Goal: Navigation & Orientation: Find specific page/section

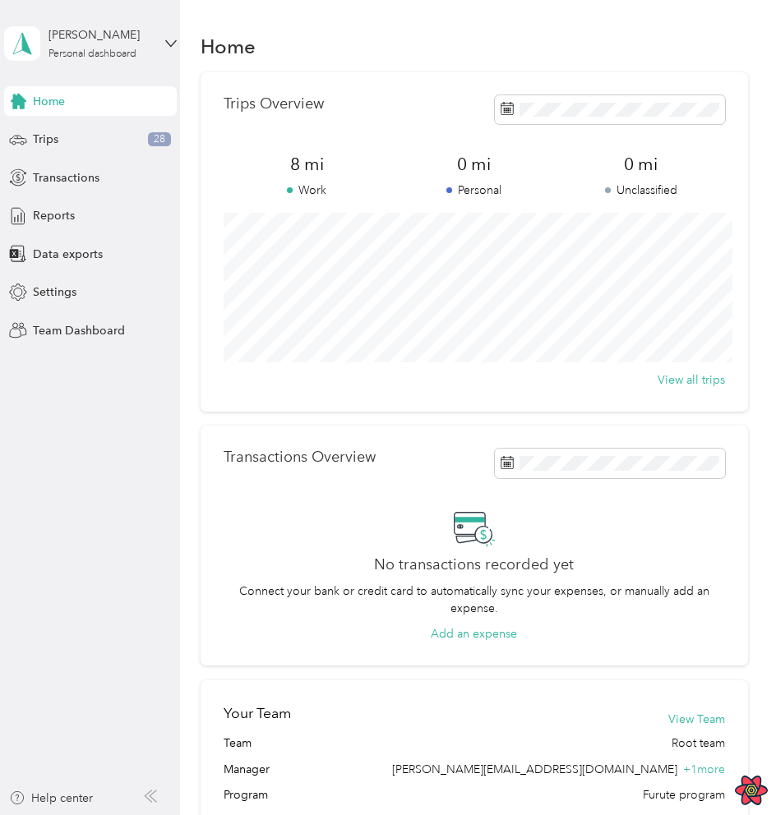
click at [85, 519] on aside "Miguel Hernandez Personal dashboard Home Trips 28 Transactions Reports Data exp…" at bounding box center [90, 407] width 180 height 815
click at [427, 29] on div "Home" at bounding box center [474, 46] width 547 height 35
click at [499, 31] on div "Home" at bounding box center [474, 46] width 547 height 35
click at [434, 53] on div "Home" at bounding box center [474, 46] width 547 height 35
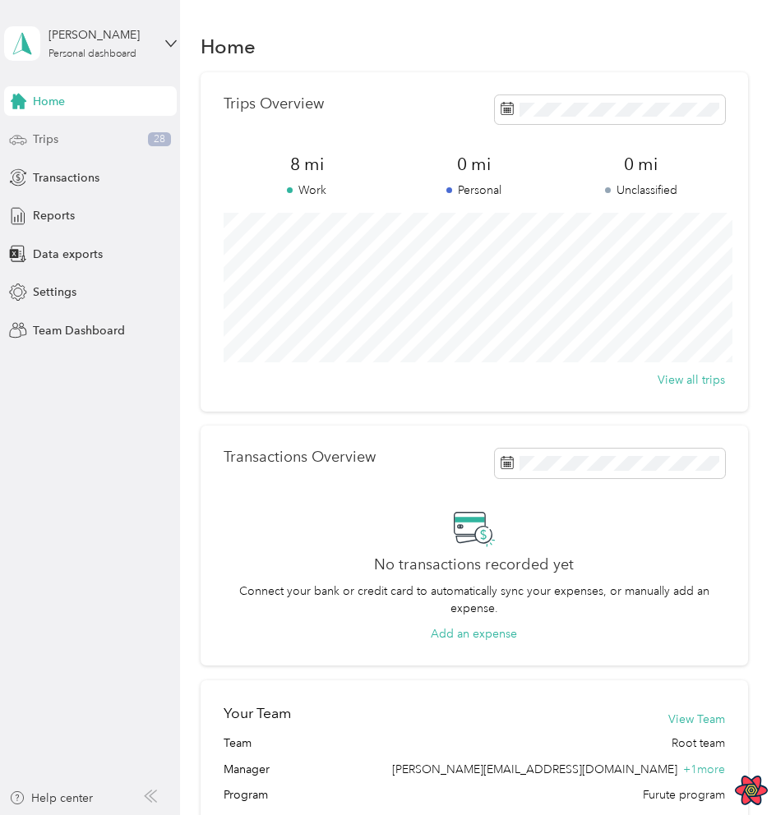
click at [90, 149] on div "Trips 28" at bounding box center [90, 140] width 173 height 30
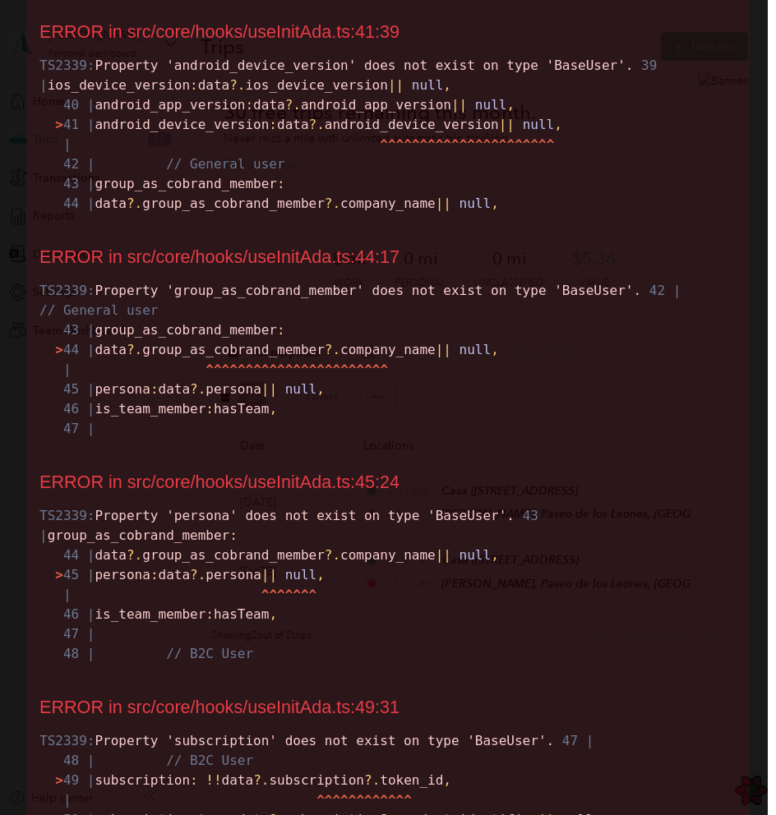
scroll to position [2237, 0]
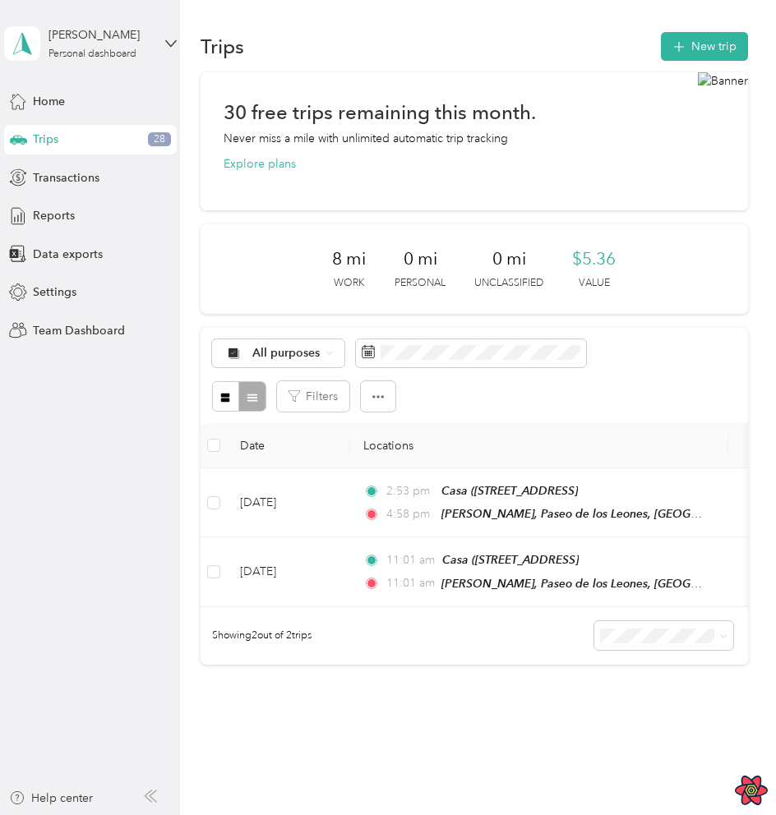
click at [99, 409] on aside "[PERSON_NAME] Personal dashboard Home Trips 28 Transactions Reports Data export…" at bounding box center [90, 407] width 180 height 815
click at [93, 187] on div "Transactions" at bounding box center [90, 178] width 173 height 30
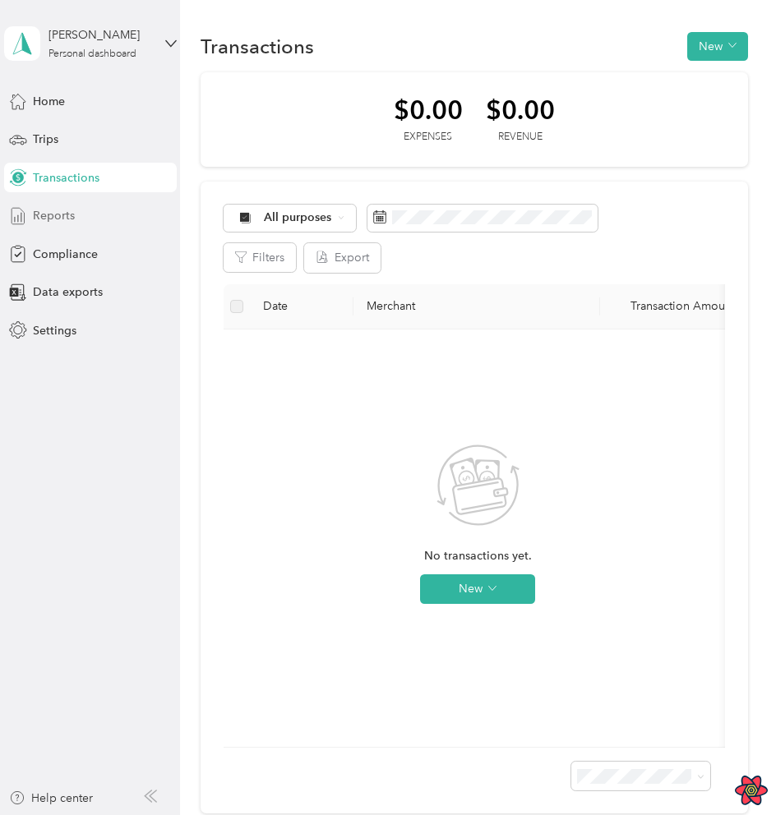
click at [68, 222] on span "Reports" at bounding box center [54, 215] width 42 height 17
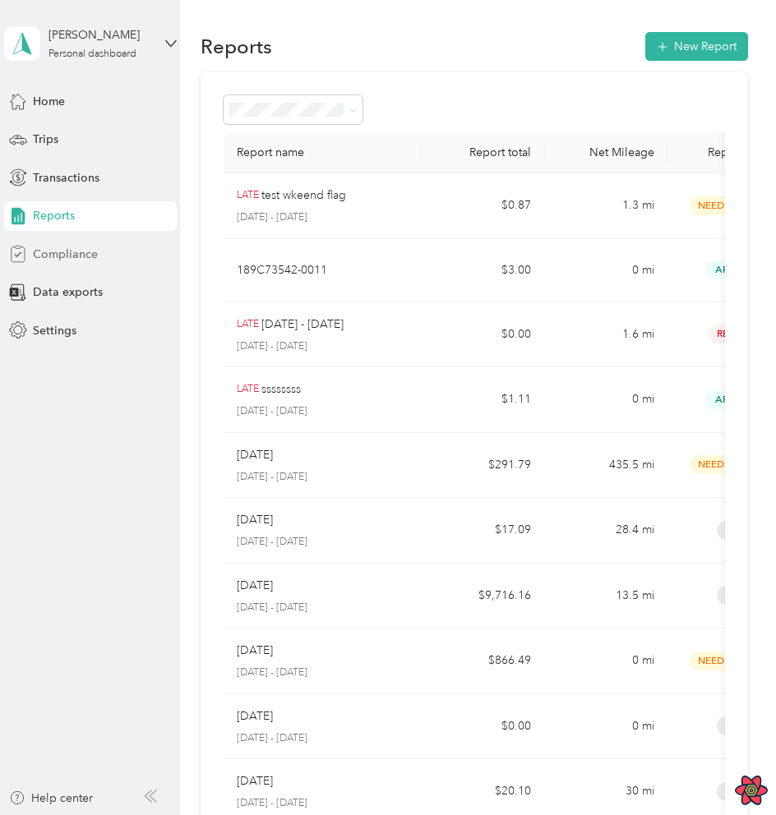
click at [76, 255] on span "Compliance" at bounding box center [65, 254] width 65 height 17
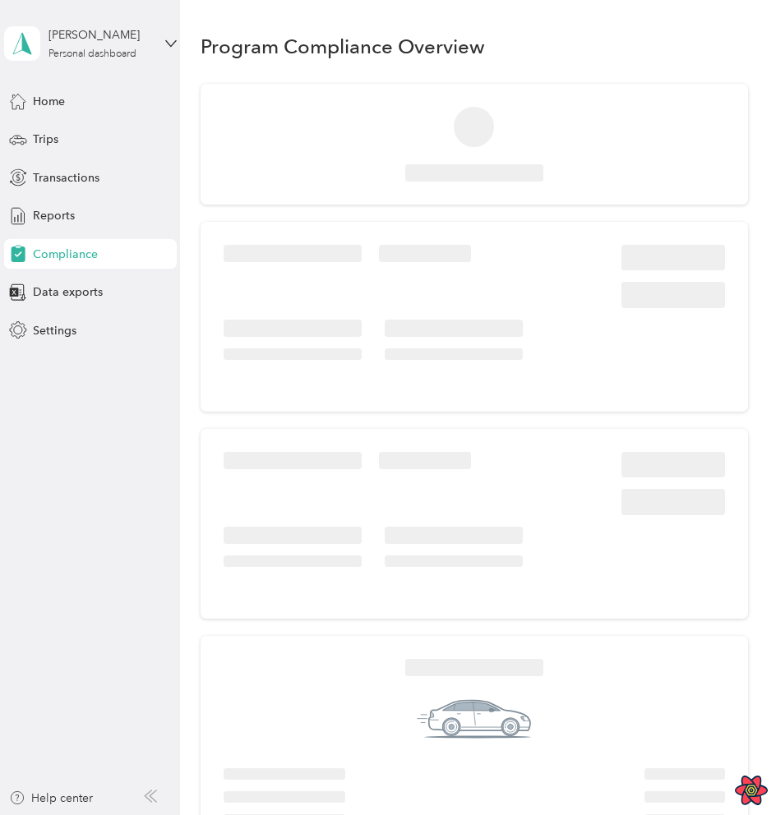
click at [154, 53] on div "[PERSON_NAME] Personal dashboard" at bounding box center [90, 44] width 173 height 58
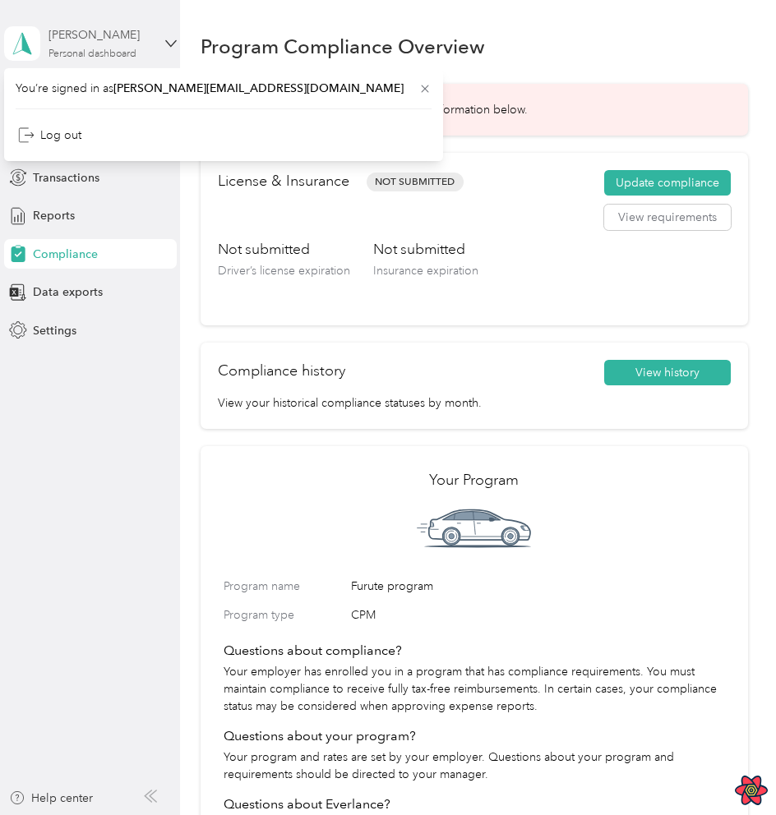
click at [144, 44] on div "[PERSON_NAME]" at bounding box center [99, 34] width 103 height 17
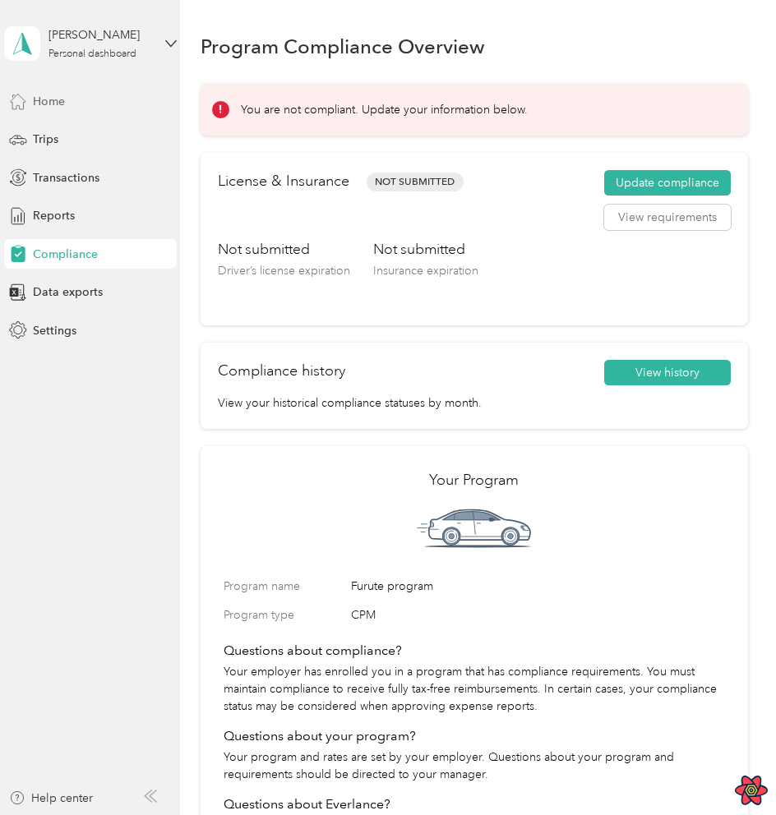
click at [65, 113] on div "Home" at bounding box center [90, 101] width 173 height 30
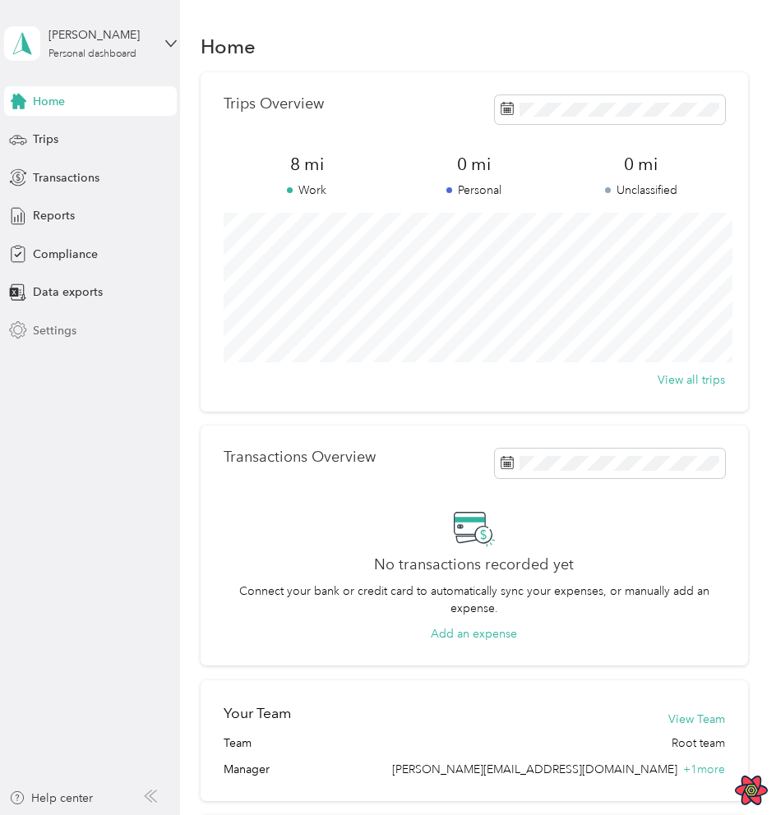
click at [69, 324] on span "Settings" at bounding box center [55, 330] width 44 height 17
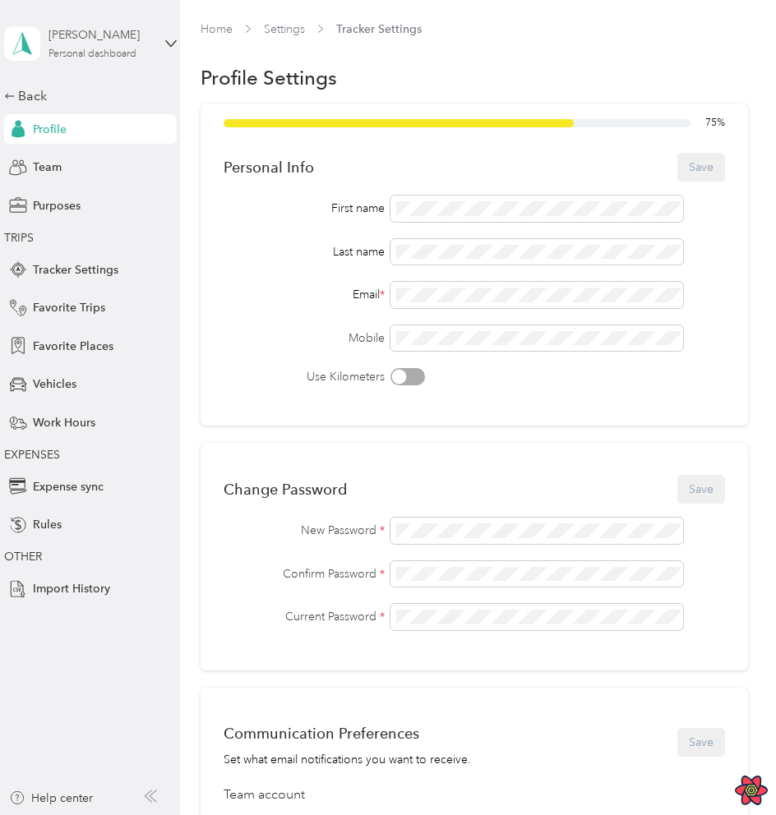
click at [129, 34] on div "[PERSON_NAME]" at bounding box center [99, 34] width 103 height 17
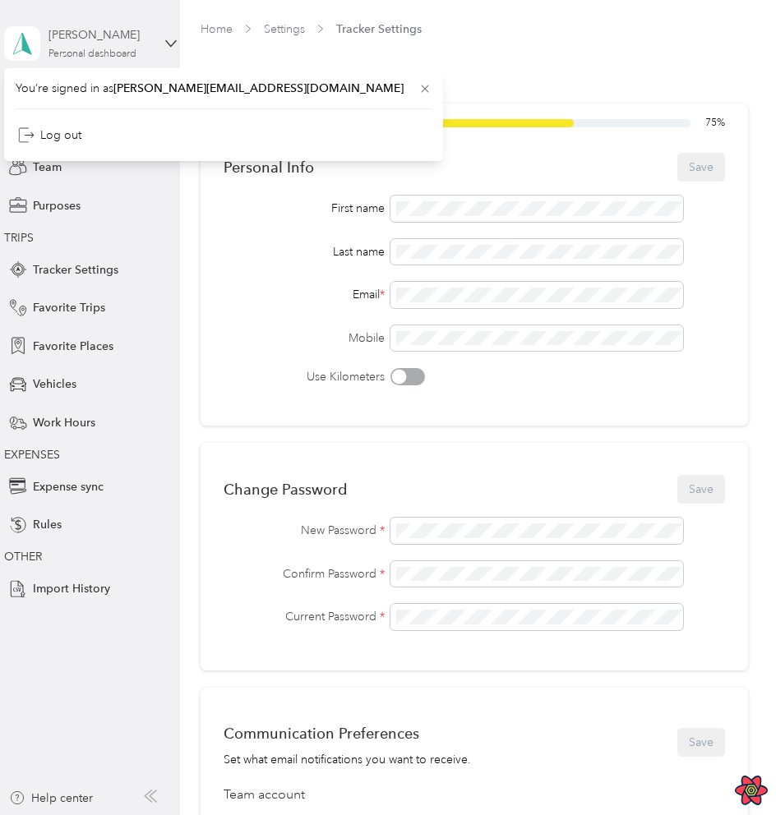
click at [129, 34] on div "[PERSON_NAME]" at bounding box center [99, 34] width 103 height 17
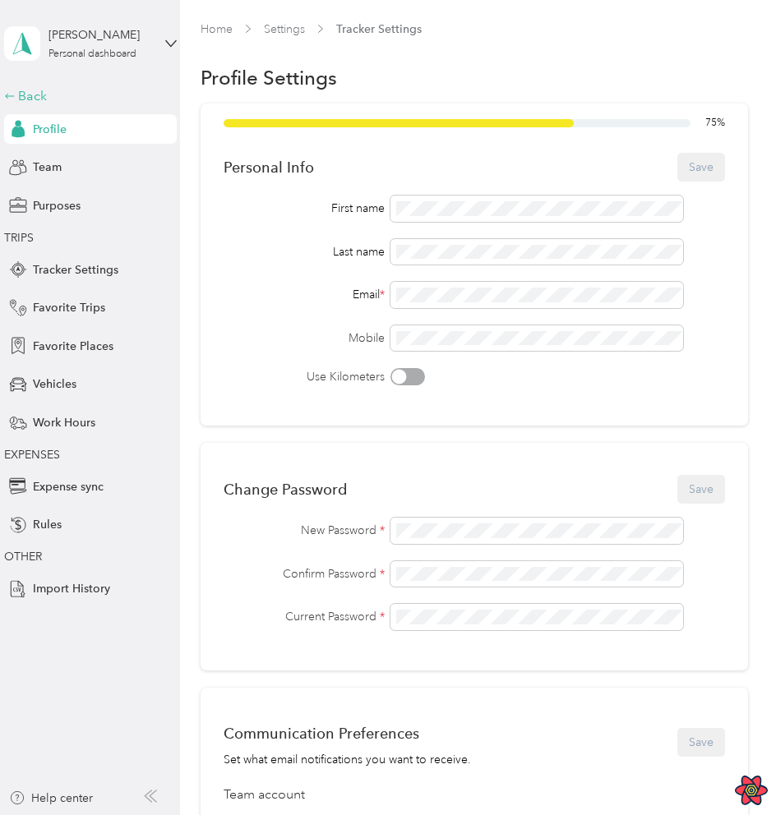
click at [22, 94] on div "Back" at bounding box center [86, 96] width 164 height 20
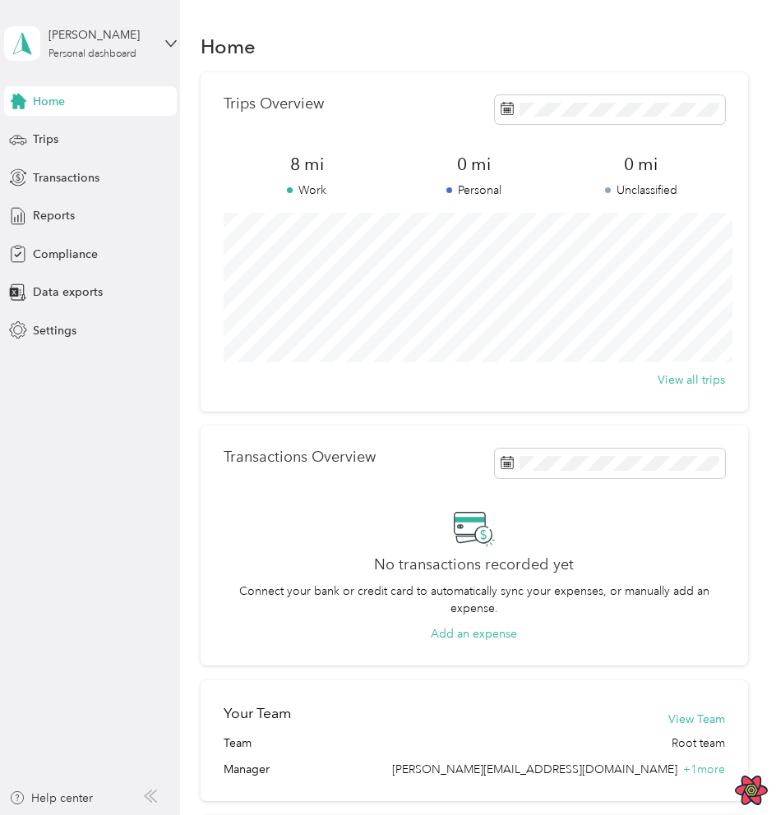
click at [631, 50] on div "Home" at bounding box center [474, 46] width 547 height 35
click at [213, 184] on div "Trips Overview 8 mi Work 0 mi Personal 0 mi Unclassified View all trips" at bounding box center [474, 241] width 547 height 339
click at [59, 139] on div "Trips 28" at bounding box center [90, 140] width 173 height 30
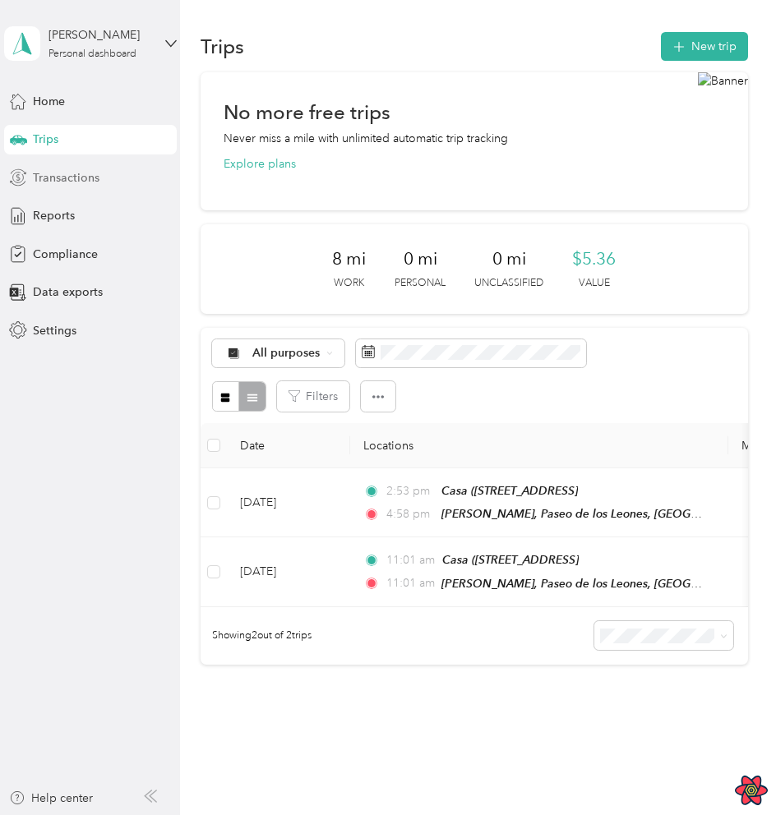
click at [73, 184] on span "Transactions" at bounding box center [66, 177] width 67 height 17
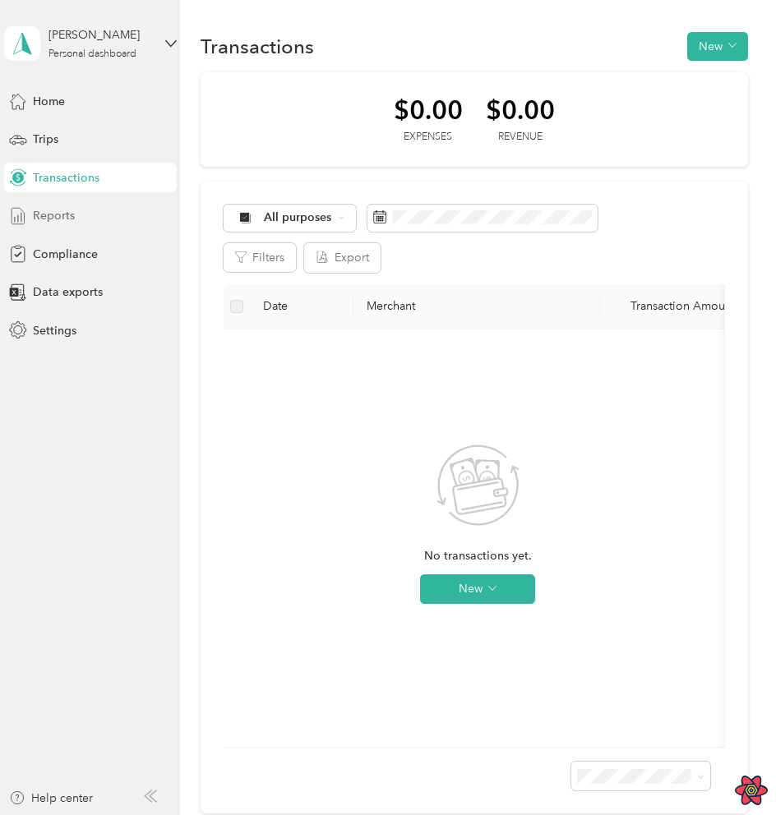
click at [58, 228] on div "Reports" at bounding box center [90, 216] width 173 height 30
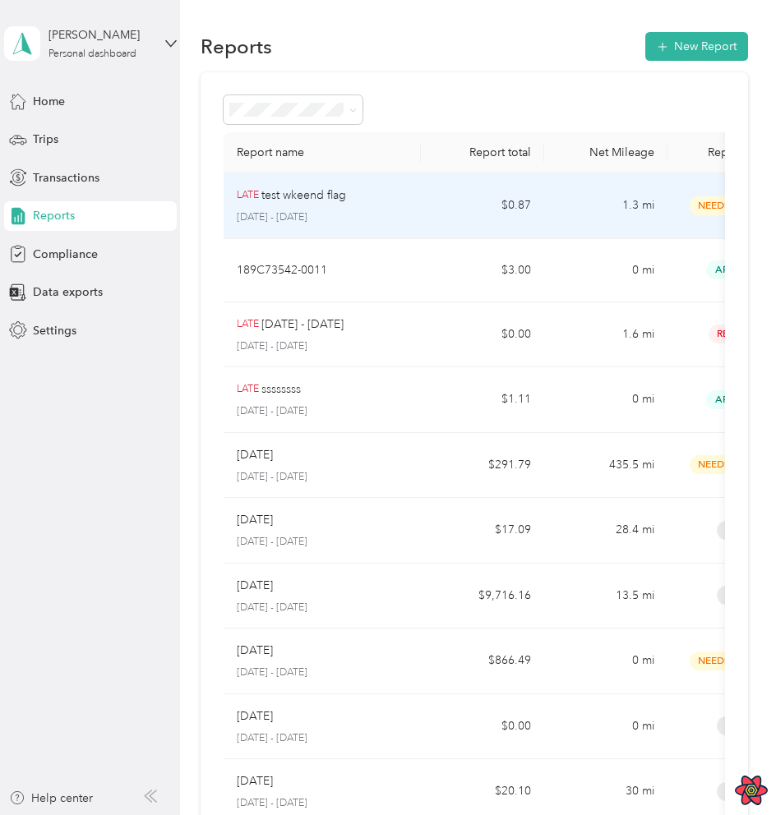
click at [453, 207] on td "$0.87" at bounding box center [482, 206] width 123 height 66
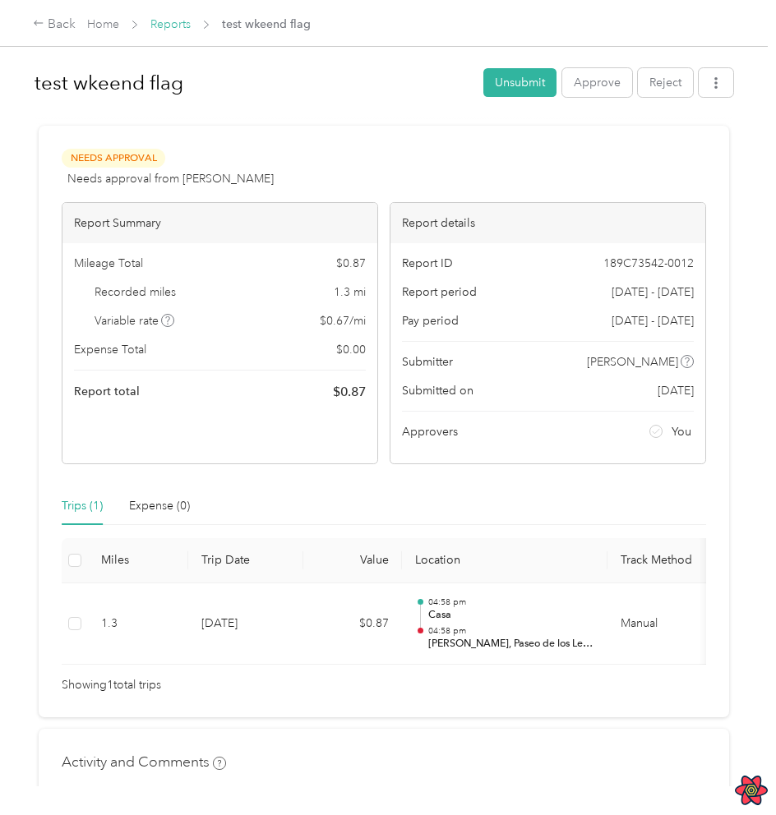
click at [174, 30] on link "Reports" at bounding box center [170, 24] width 40 height 14
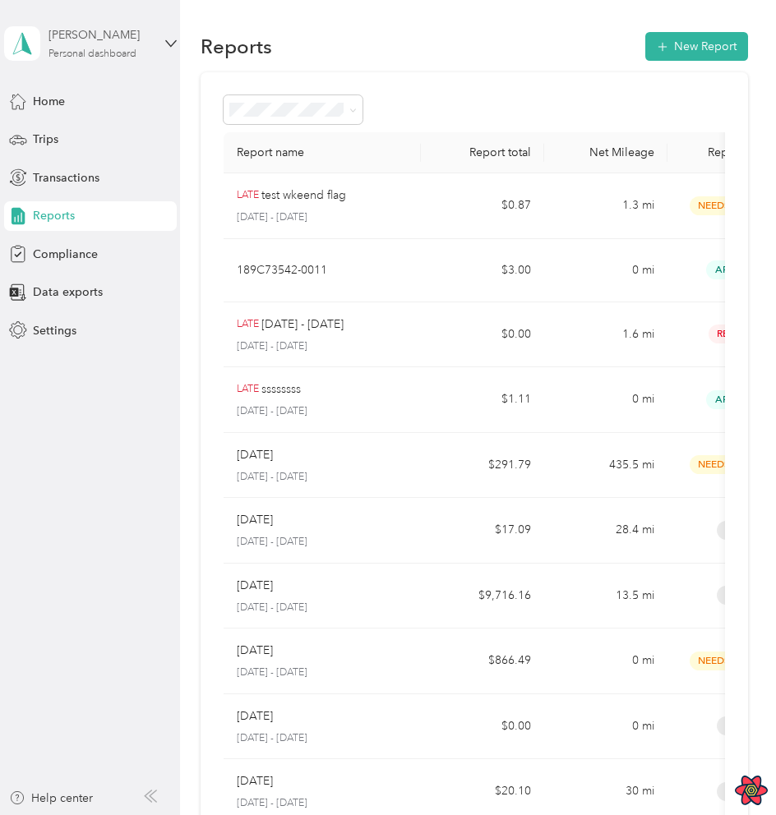
click at [141, 48] on div "Miguel Hernandez Personal dashboard" at bounding box center [99, 42] width 103 height 33
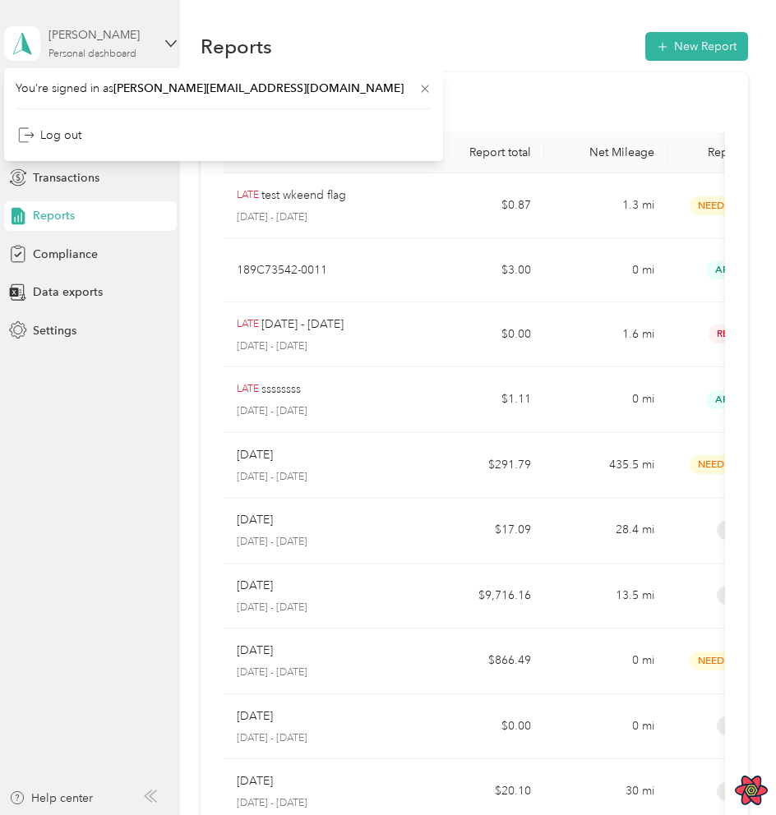
click at [141, 48] on div "Miguel Hernandez Personal dashboard" at bounding box center [99, 42] width 103 height 33
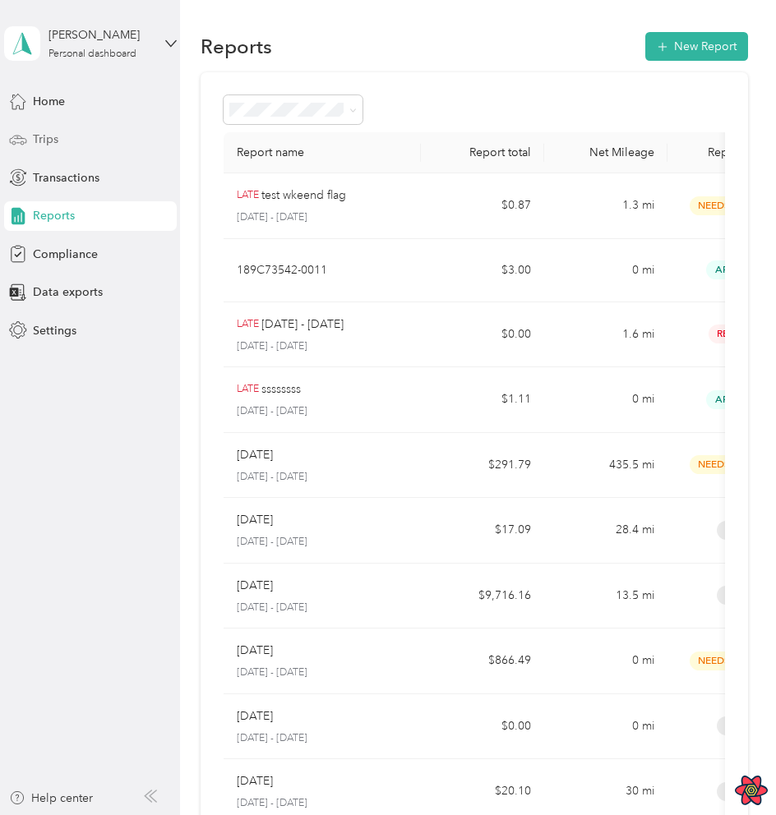
click at [42, 141] on span "Trips" at bounding box center [45, 139] width 25 height 17
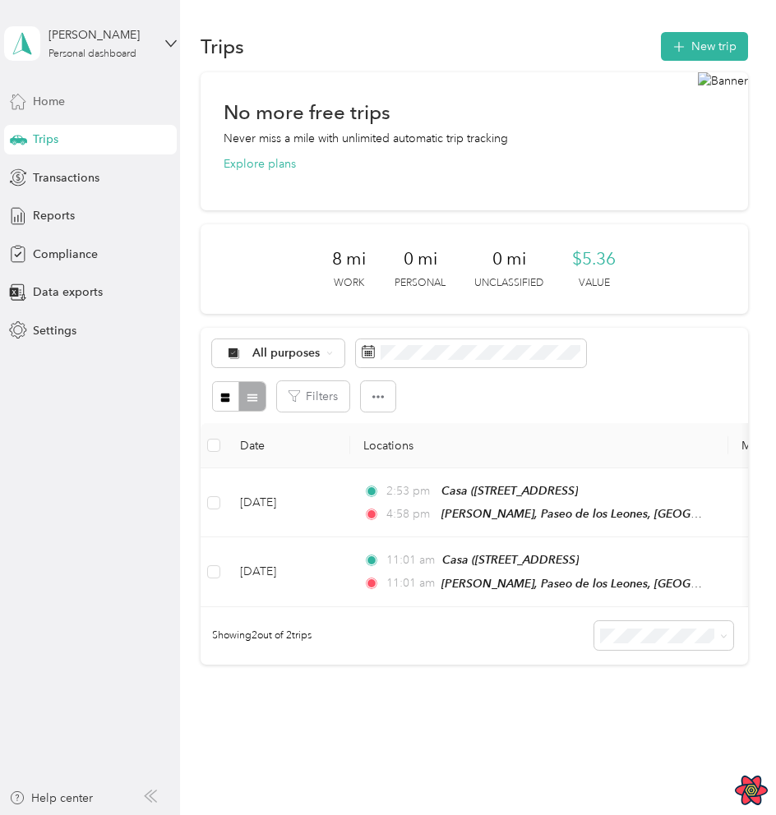
click at [62, 108] on span "Home" at bounding box center [49, 101] width 32 height 17
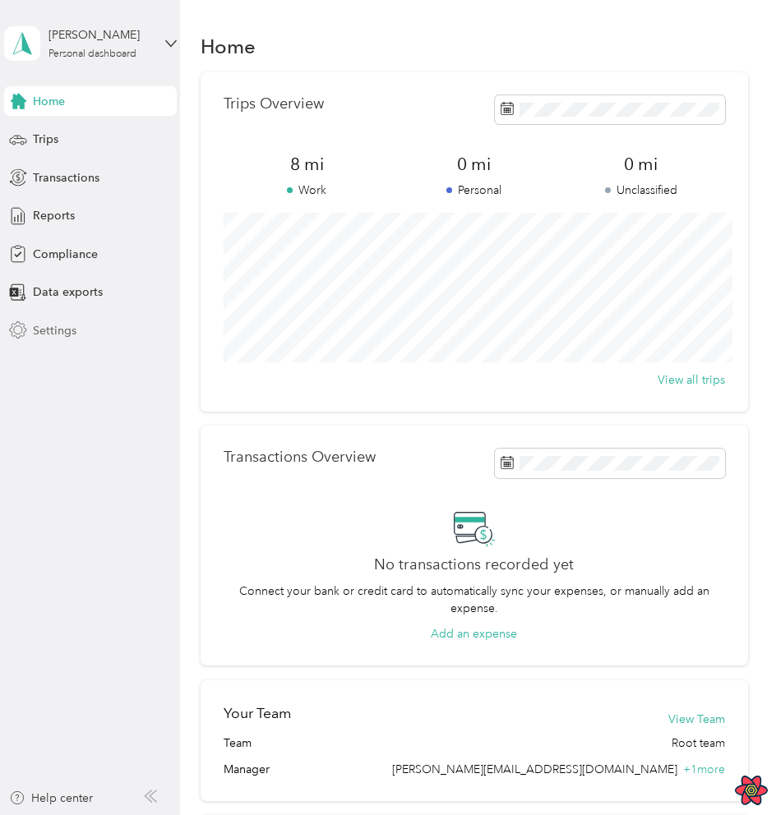
click at [67, 331] on span "Settings" at bounding box center [55, 330] width 44 height 17
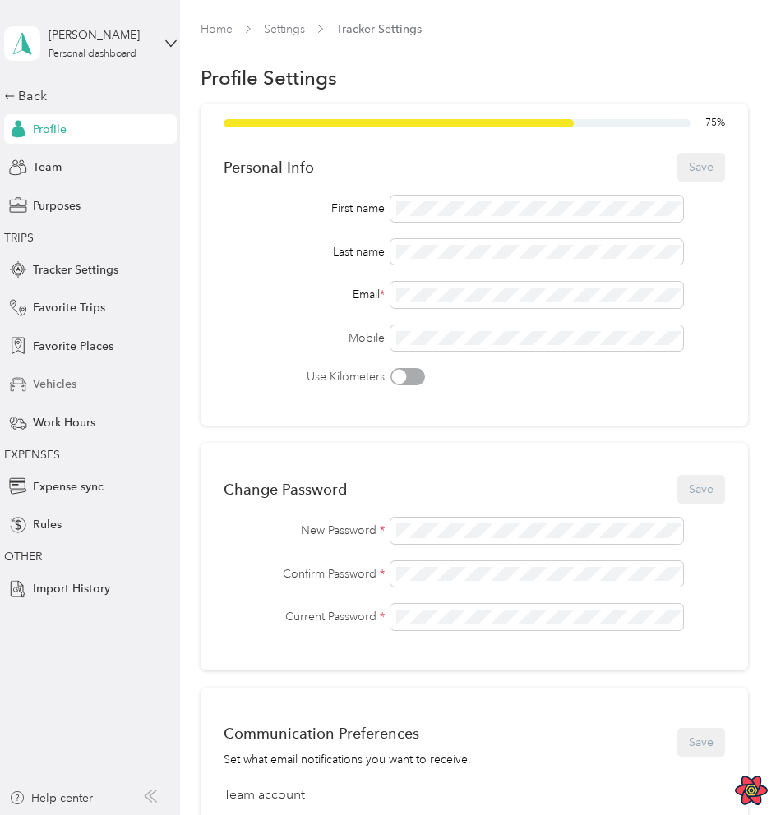
click at [73, 385] on span "Vehicles" at bounding box center [55, 384] width 44 height 17
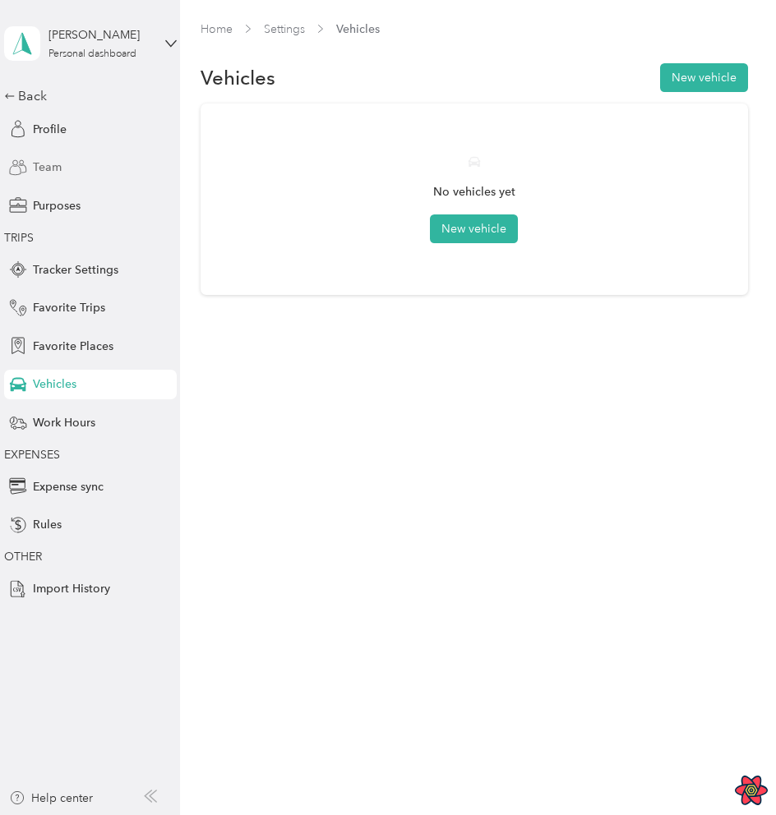
click at [53, 171] on span "Team" at bounding box center [47, 167] width 29 height 17
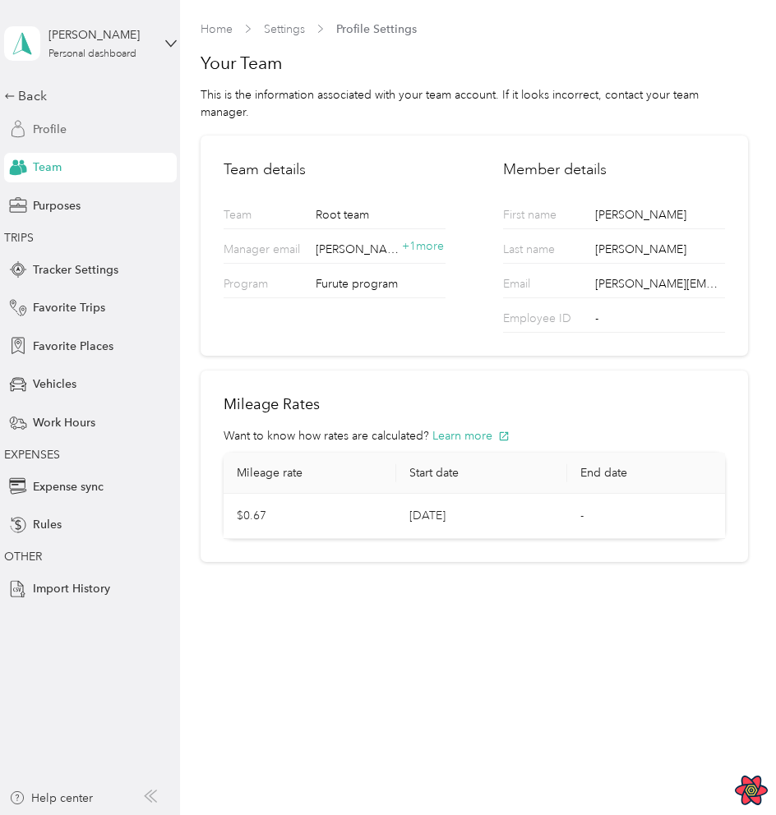
click at [51, 131] on span "Profile" at bounding box center [50, 129] width 34 height 17
